Goal: Use online tool/utility: Utilize a website feature to perform a specific function

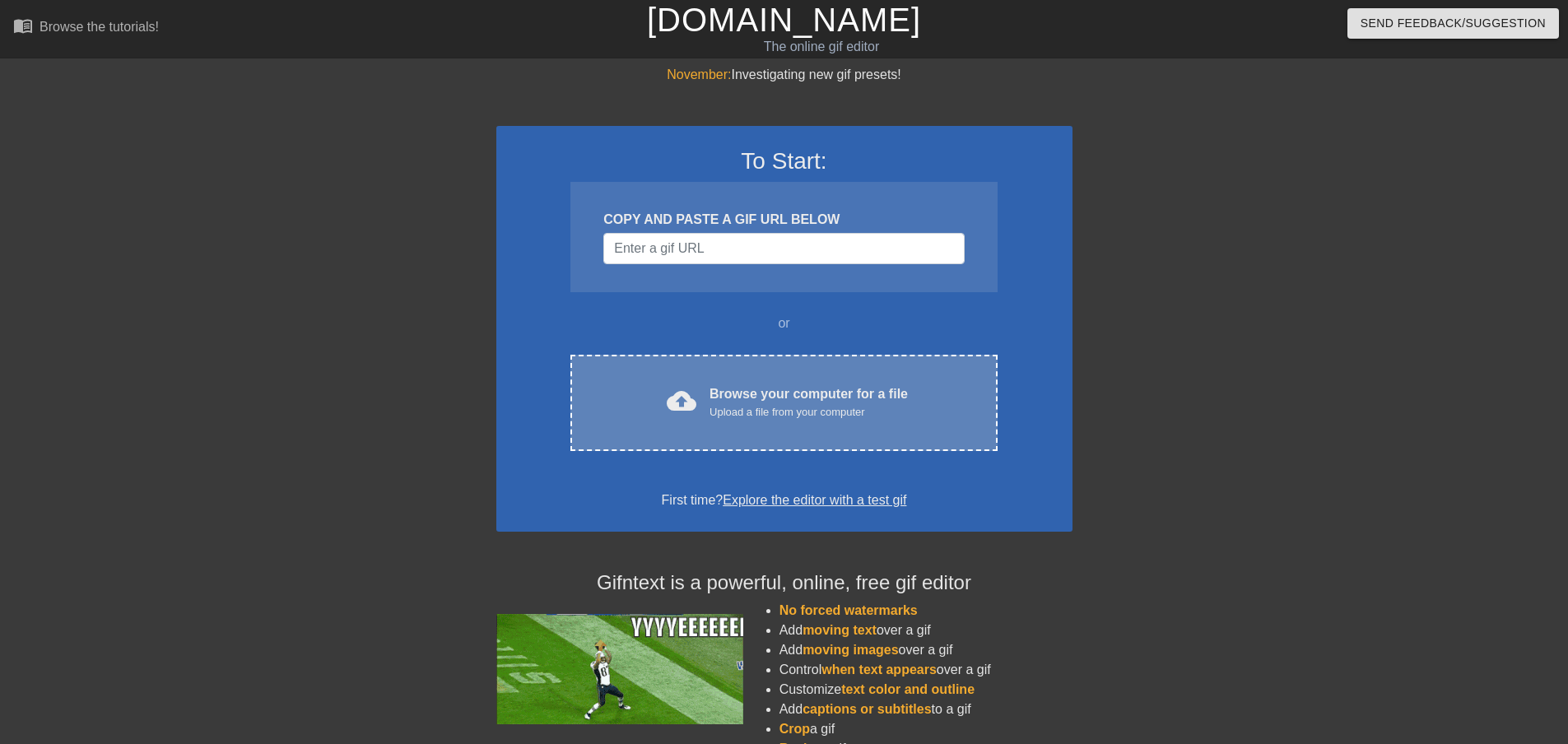
click at [723, 382] on div "cloud_upload Browse your computer for a file Upload a file from your computer C…" at bounding box center [784, 403] width 426 height 96
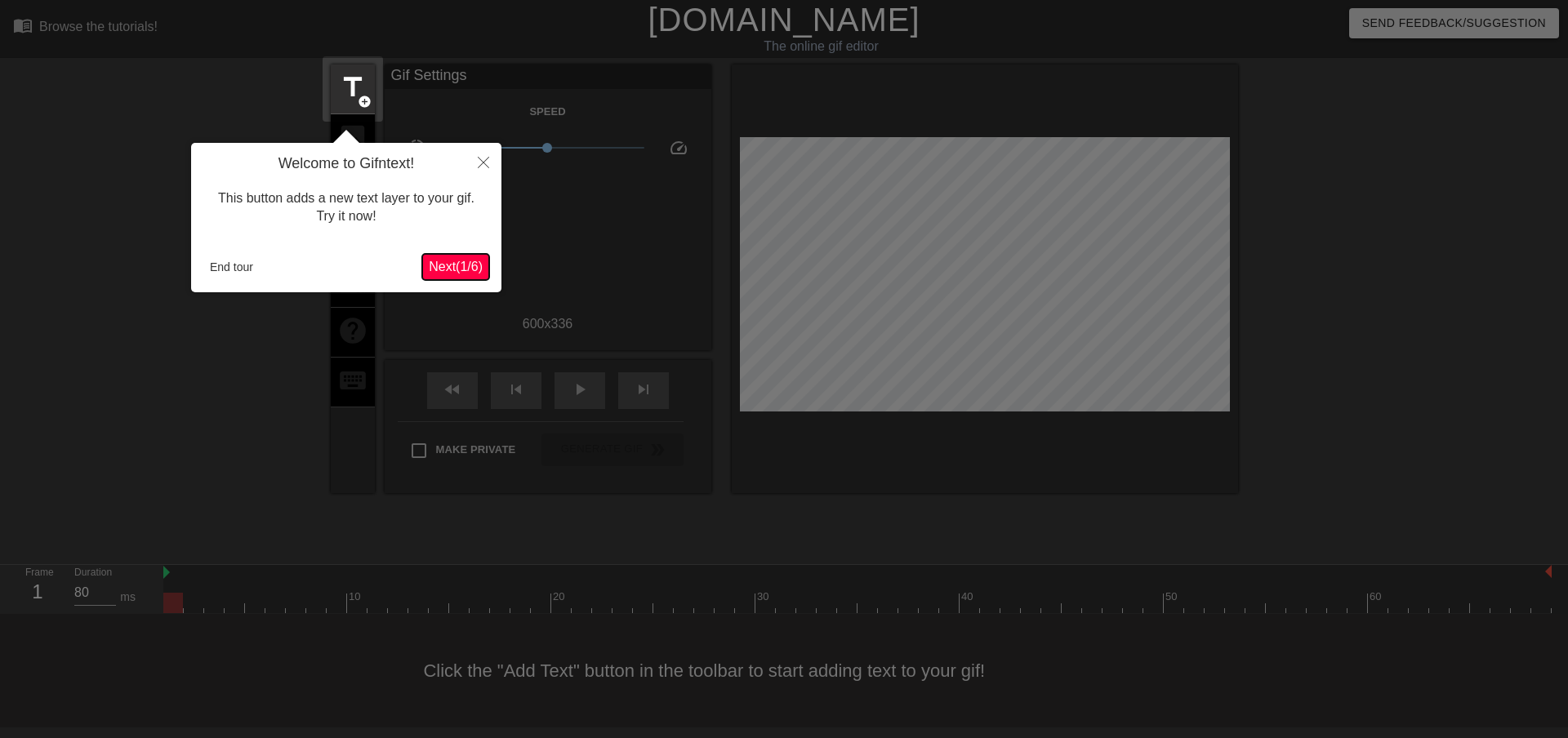
click at [462, 267] on span "Next ( 1 / 6 )" at bounding box center [455, 267] width 54 height 14
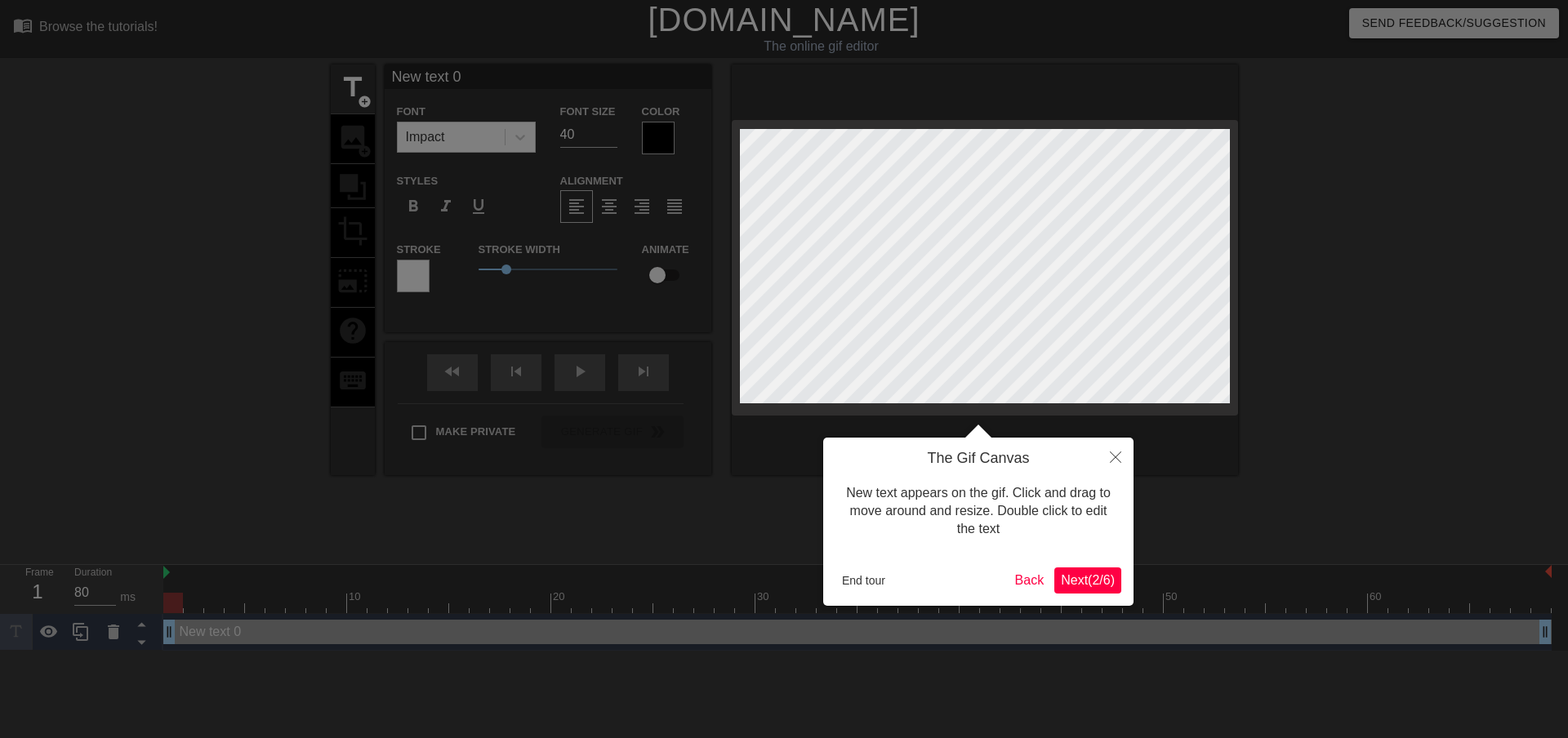
click at [1089, 584] on span "Next ( 2 / 6 )" at bounding box center [1087, 580] width 54 height 14
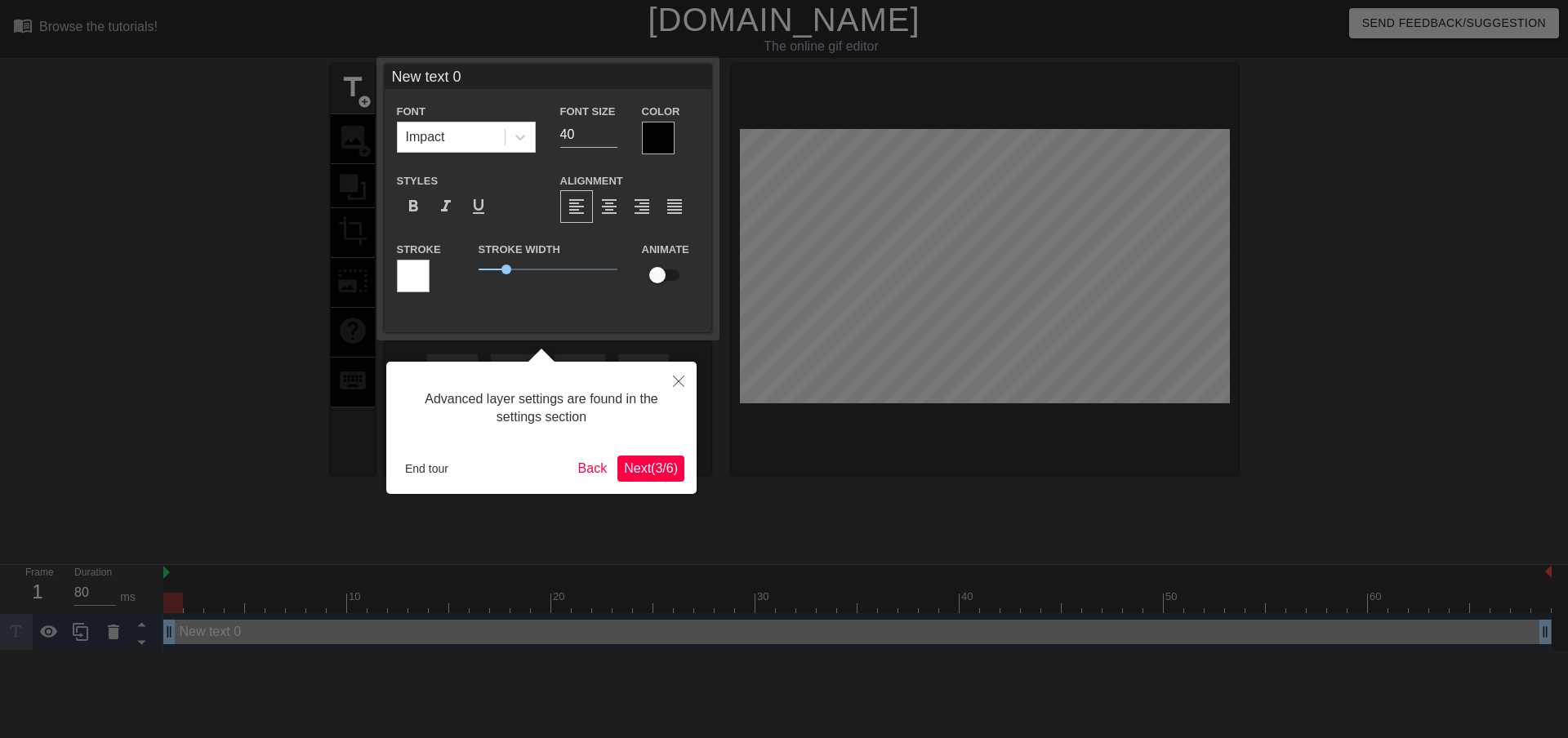
click at [634, 462] on span "Next ( 3 / 6 )" at bounding box center [650, 469] width 54 height 14
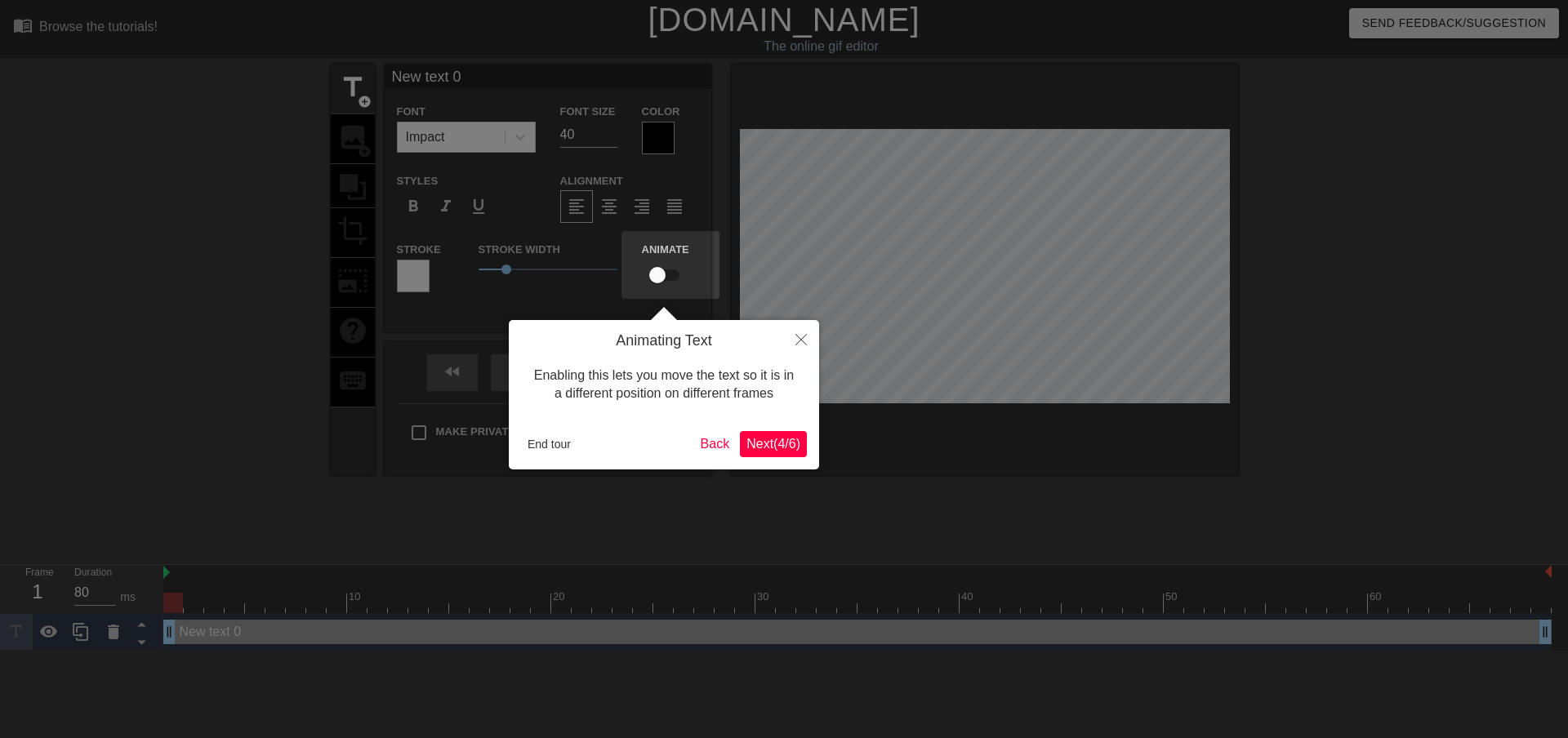
click at [772, 448] on span "Next ( 4 / 6 )" at bounding box center [773, 444] width 54 height 14
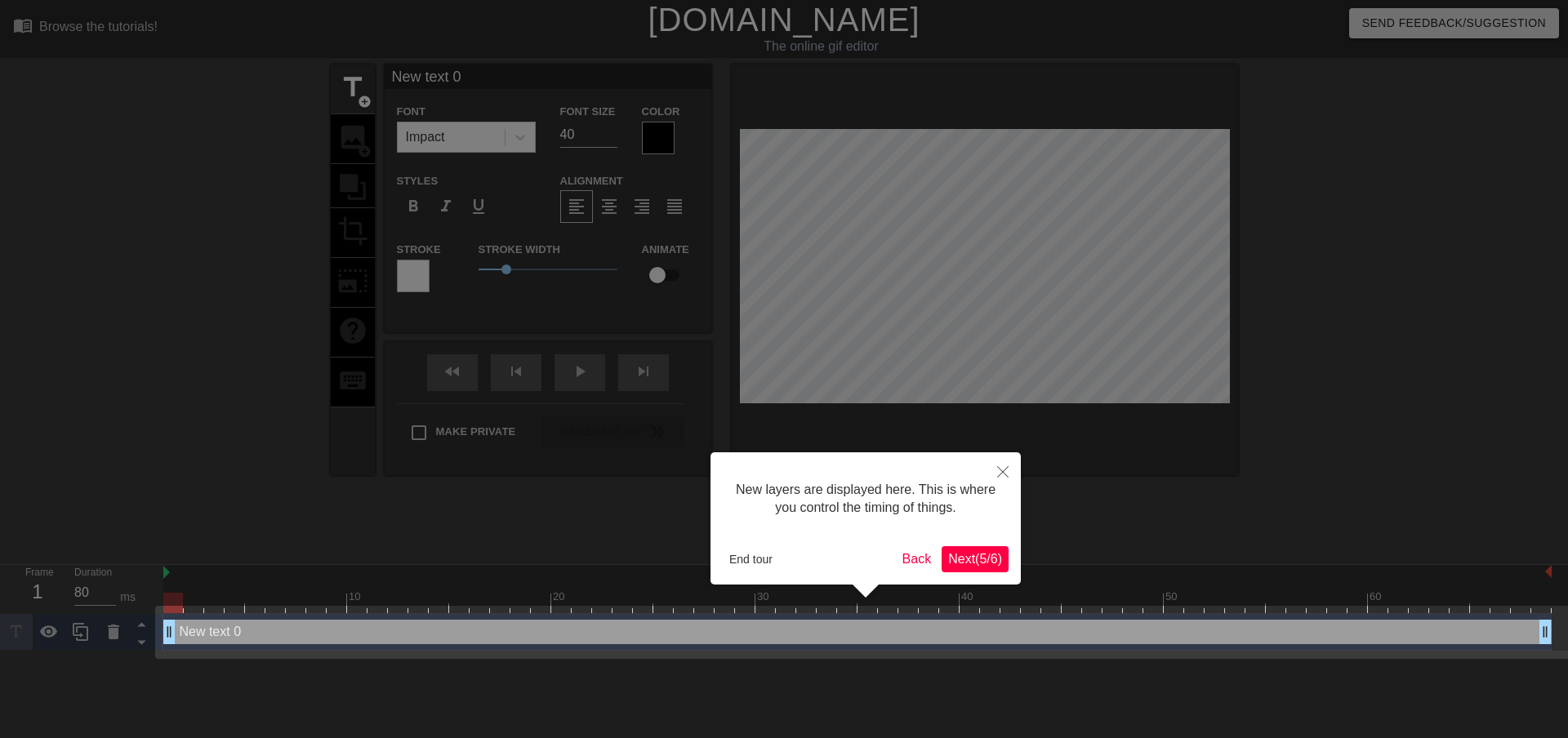
click at [992, 557] on span "Next ( 5 / 6 )" at bounding box center [975, 559] width 54 height 14
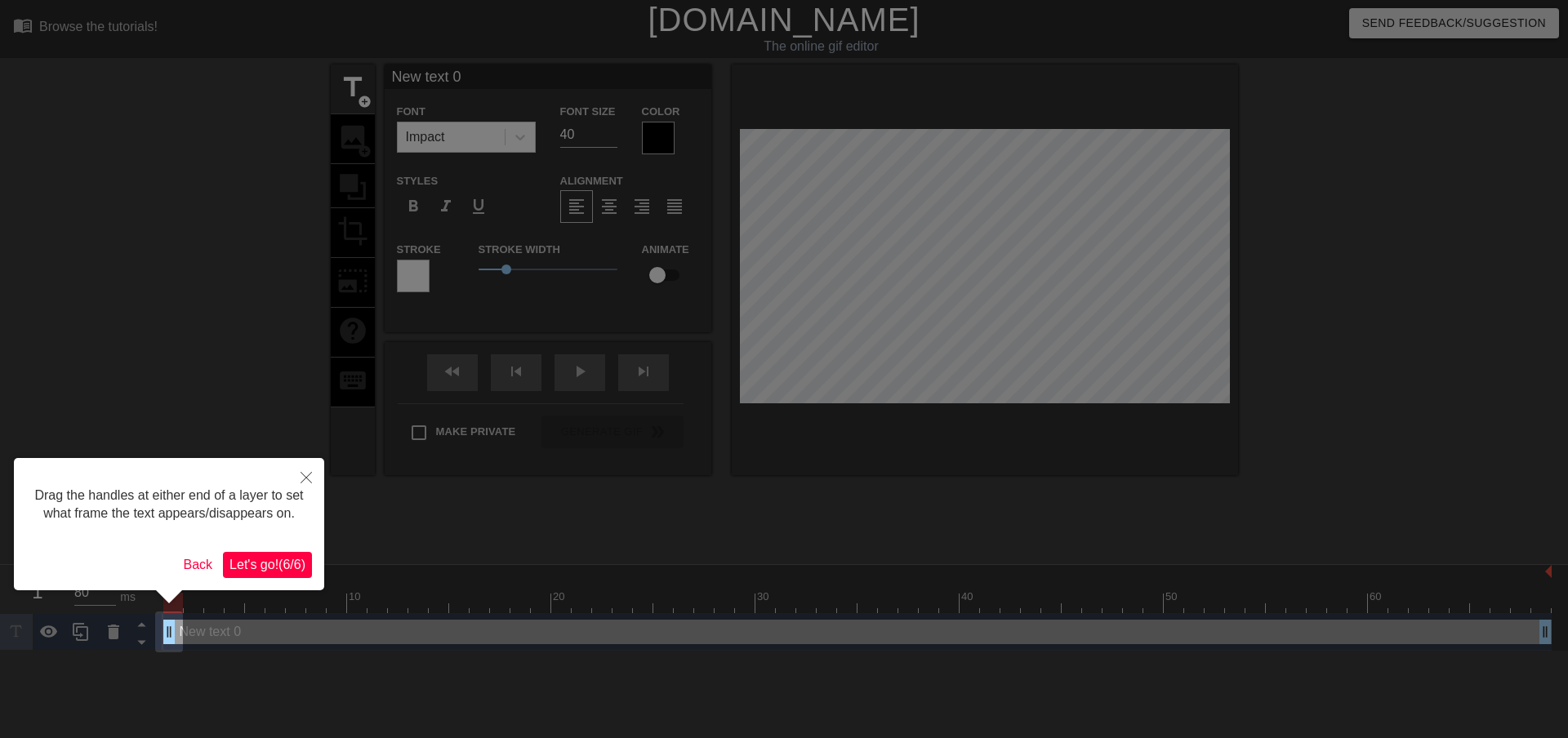
click at [269, 555] on button "Let's go! ( 6 / 6 )" at bounding box center [267, 565] width 89 height 26
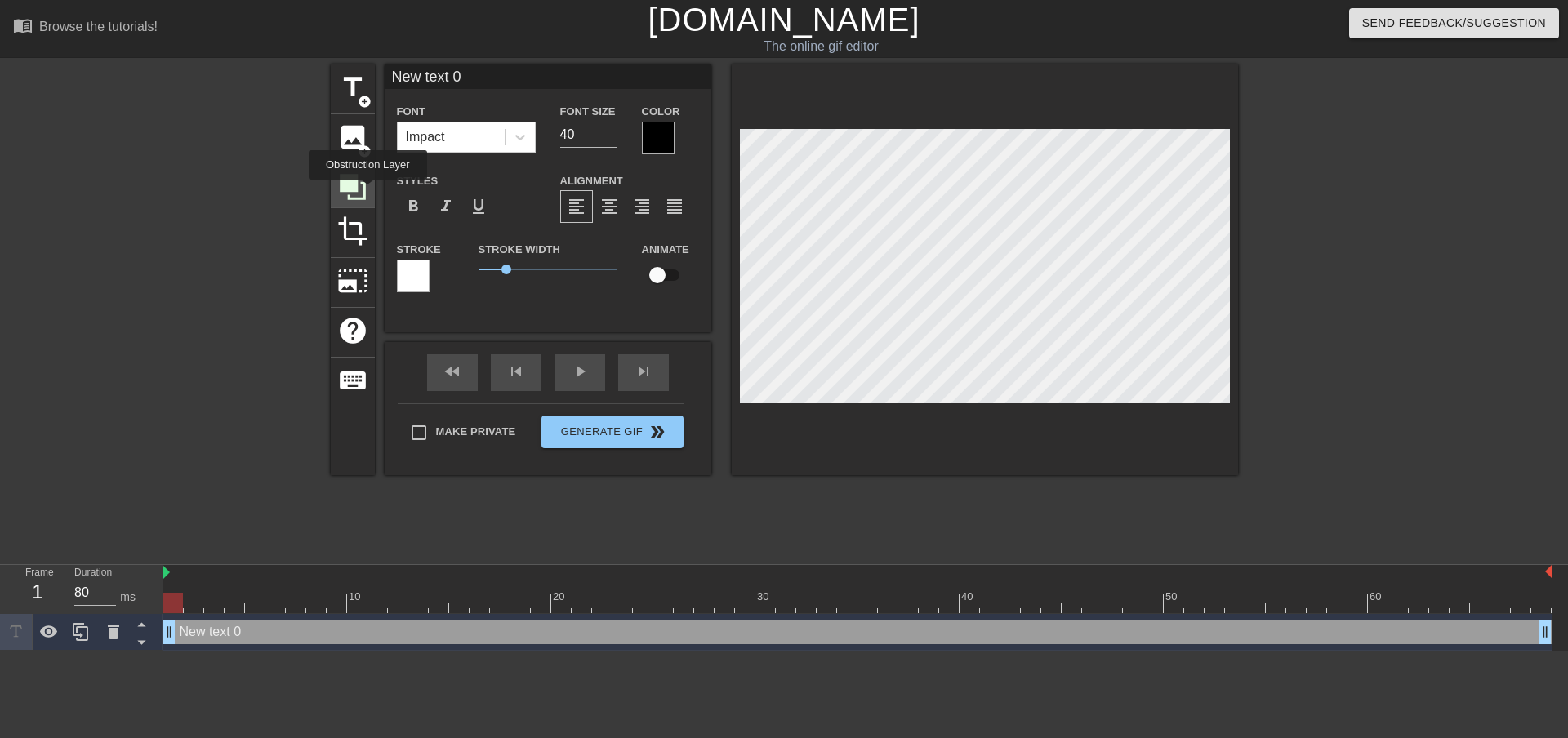
click at [368, 191] on icon at bounding box center [352, 186] width 31 height 31
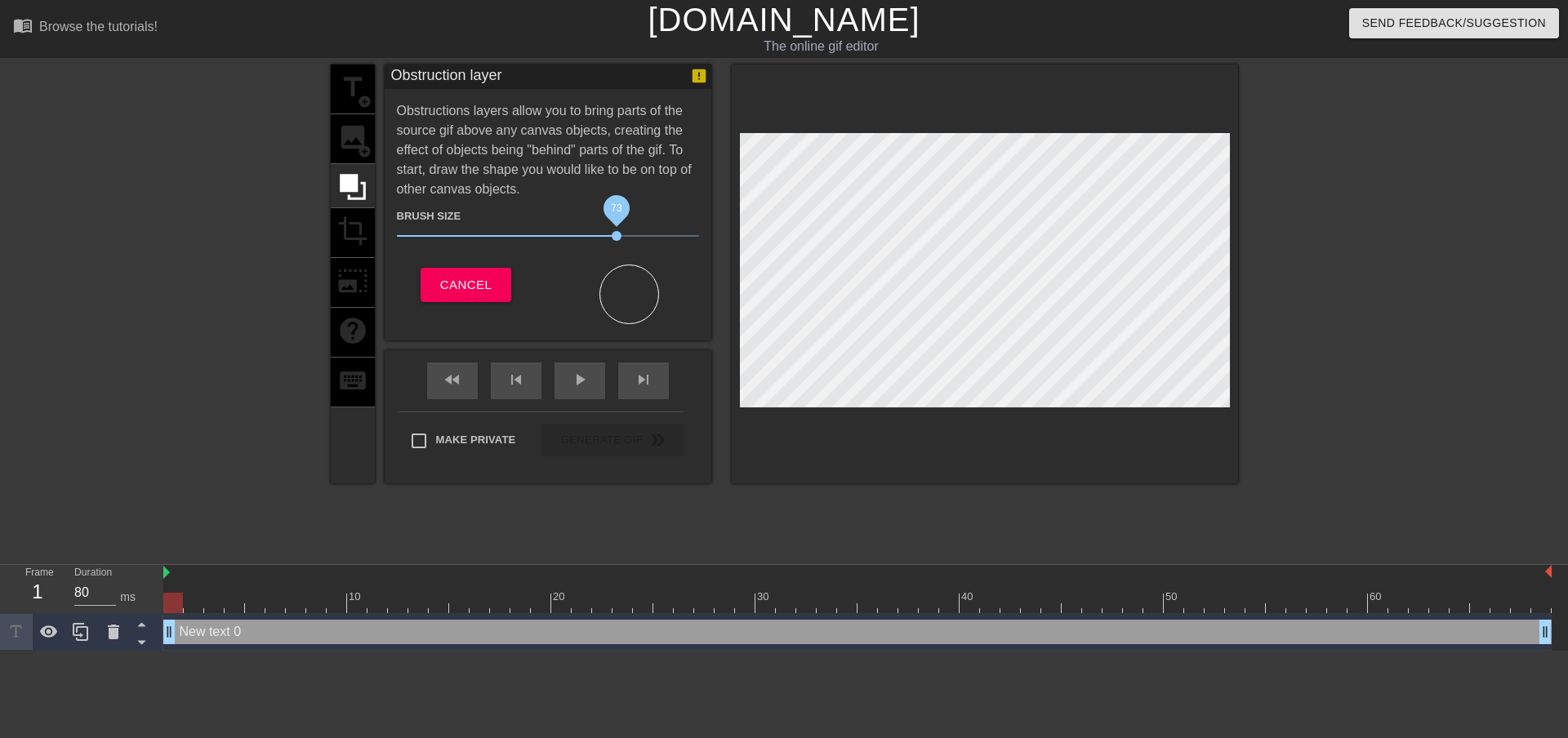
drag, startPoint x: 489, startPoint y: 233, endPoint x: 627, endPoint y: 235, distance: 138.0
click at [621, 235] on span "73" at bounding box center [616, 235] width 10 height 10
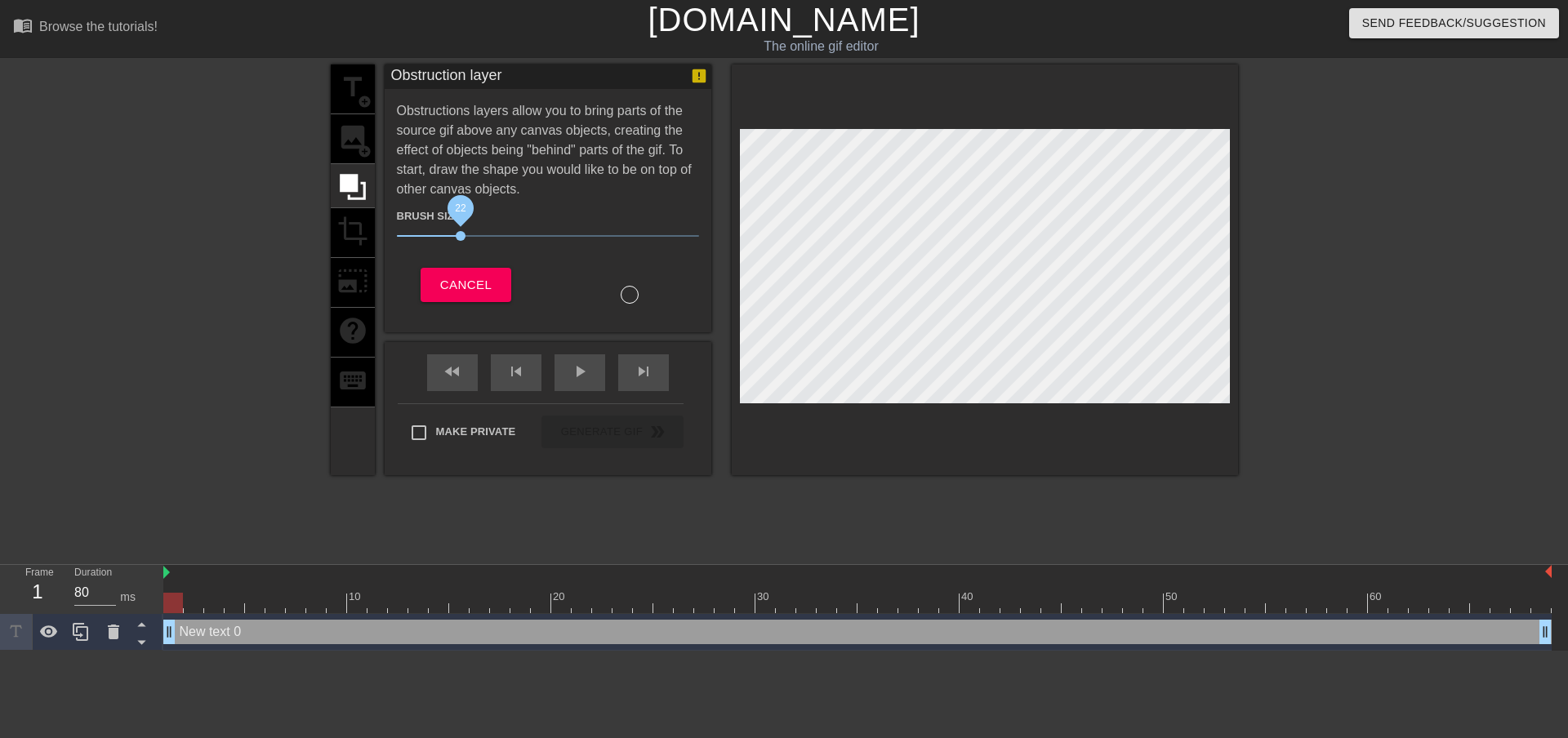
drag, startPoint x: 627, startPoint y: 235, endPoint x: 462, endPoint y: 230, distance: 165.1
click at [462, 230] on span "22" at bounding box center [548, 236] width 302 height 19
click at [347, 227] on div "title add_circle image add_circle crop photo_size_select_large help keyboard" at bounding box center [353, 270] width 44 height 411
click at [360, 182] on icon at bounding box center [352, 186] width 31 height 31
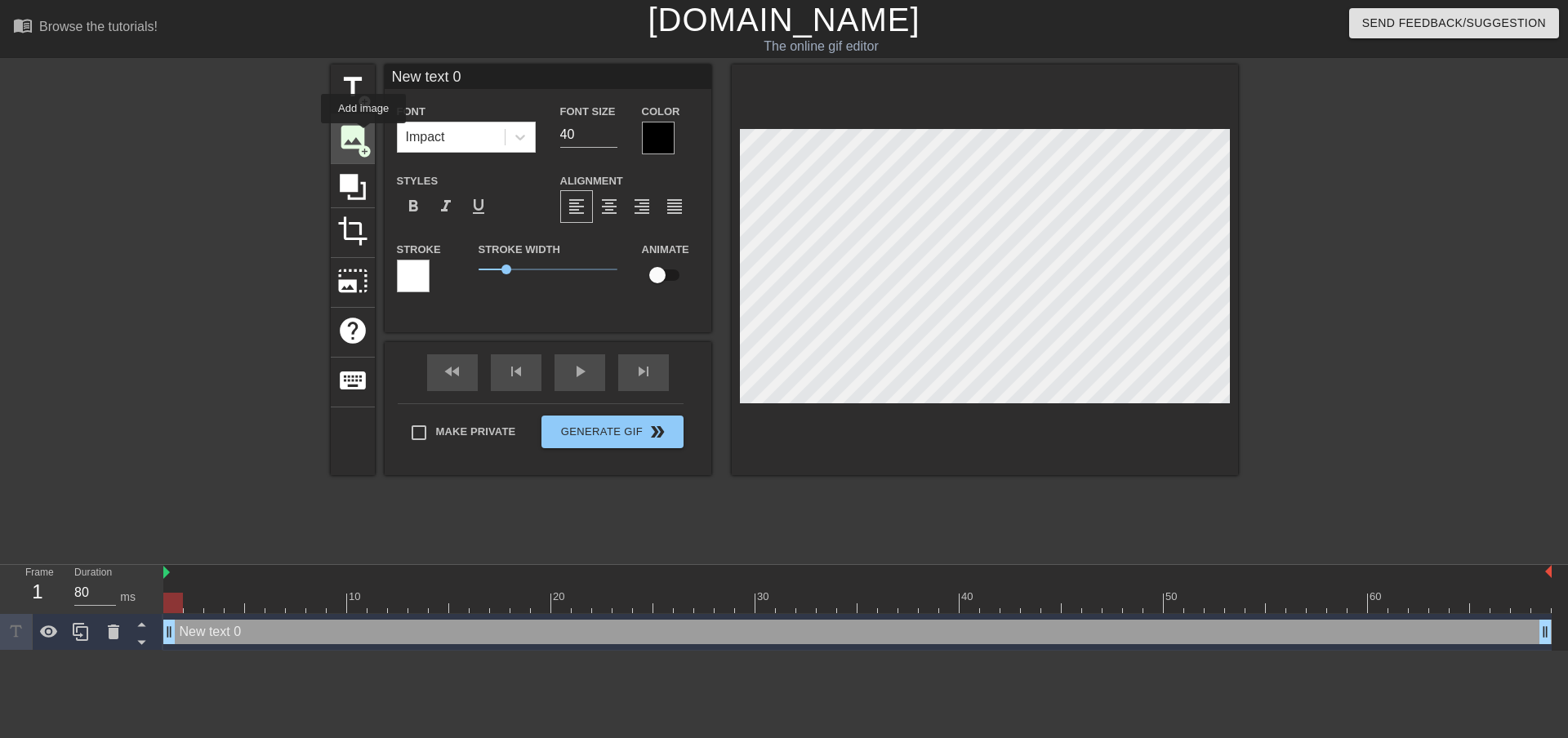
click at [363, 135] on span "image" at bounding box center [352, 137] width 31 height 31
